Goal: Transaction & Acquisition: Obtain resource

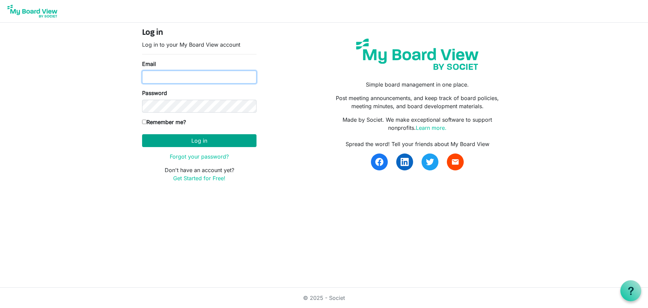
type input "[PERSON_NAME][EMAIL_ADDRESS][DOMAIN_NAME]"
click at [181, 142] on button "Log in" at bounding box center [199, 140] width 114 height 13
click at [195, 136] on button "Log in" at bounding box center [199, 140] width 114 height 13
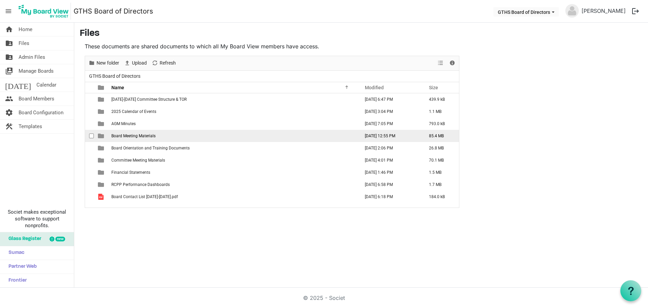
click at [135, 137] on span "Board Meeting Materials" at bounding box center [133, 135] width 44 height 5
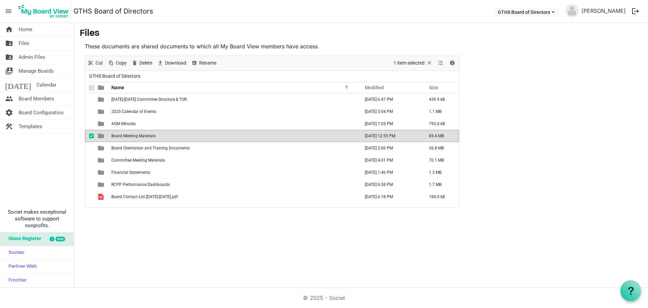
click at [135, 137] on span "Board Meeting Materials" at bounding box center [133, 135] width 44 height 5
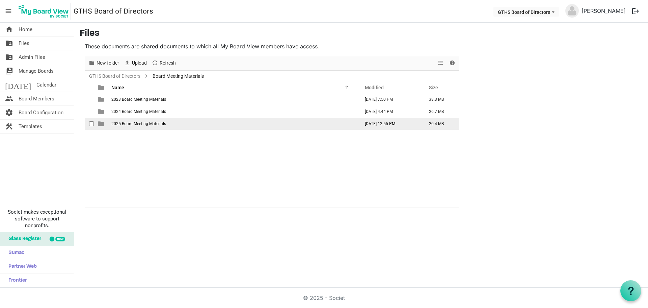
click at [138, 124] on span "2025 Board Meeting Materials" at bounding box center [138, 123] width 55 height 5
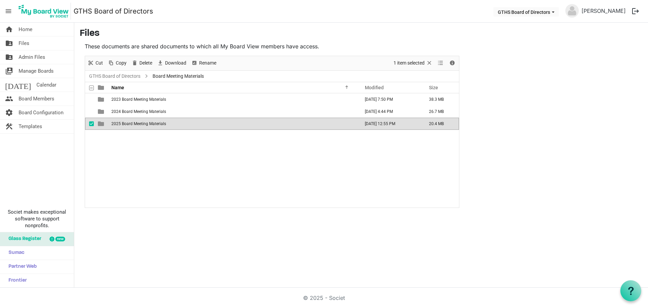
click at [138, 124] on span "2025 Board Meeting Materials" at bounding box center [138, 123] width 55 height 5
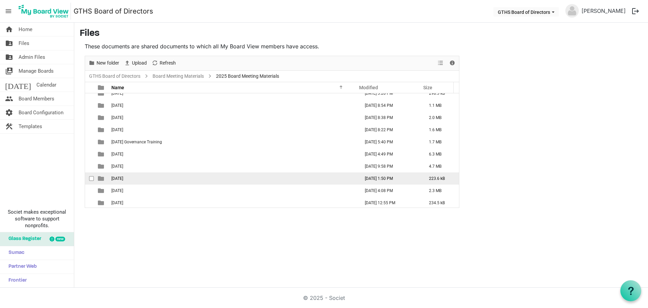
scroll to position [7, 0]
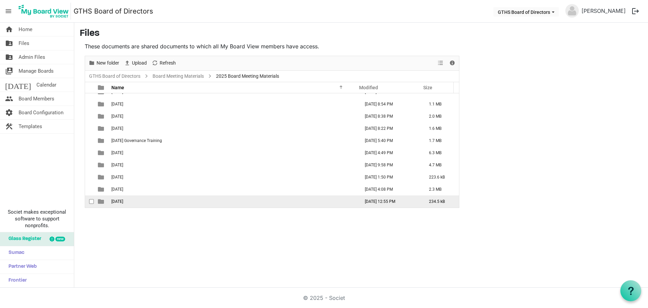
click at [121, 201] on span "08.21.2025" at bounding box center [117, 201] width 12 height 5
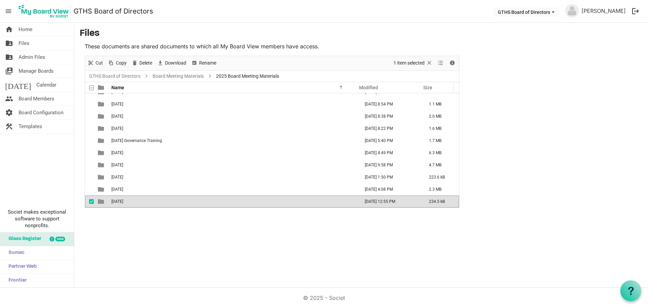
click at [121, 201] on span "08.21.2025" at bounding box center [117, 201] width 12 height 5
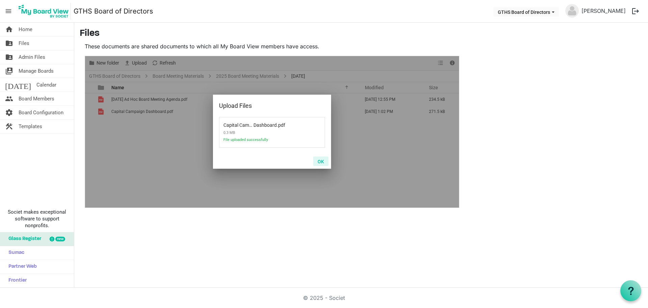
click at [322, 161] on button "OK" at bounding box center [320, 160] width 15 height 9
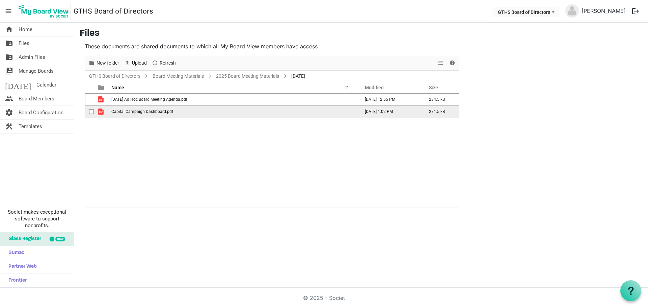
click at [130, 111] on span "Capital Campaign Dashboard.pdf" at bounding box center [142, 111] width 62 height 5
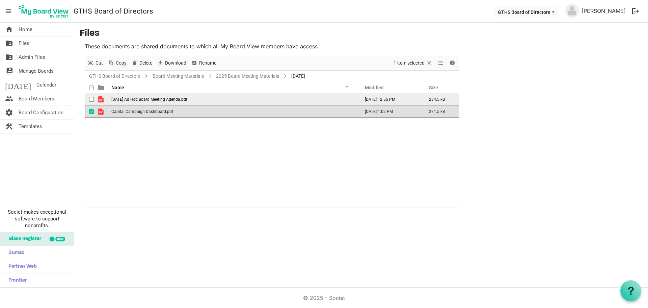
click at [136, 100] on span "2025.08.21 Ad Hoc Board Meeting Agenda.pdf" at bounding box center [149, 99] width 76 height 5
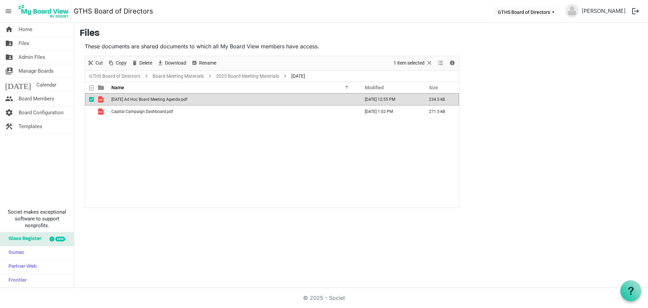
click at [137, 99] on span "2025.08.21 Ad Hoc Board Meeting Agenda.pdf" at bounding box center [149, 99] width 76 height 5
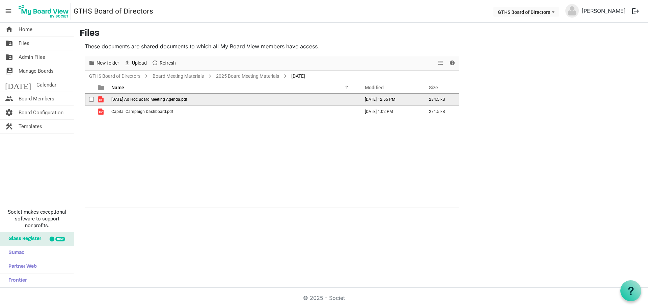
click at [137, 99] on span "2025.08.21 Ad Hoc Board Meeting Agenda.pdf" at bounding box center [149, 99] width 76 height 5
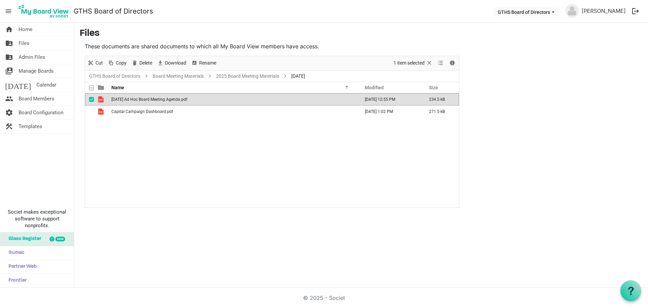
click at [232, 232] on div "home Home folder_shared Files folder_shared Admin Files switch_account Manage B…" at bounding box center [324, 155] width 648 height 265
